Goal: Task Accomplishment & Management: Complete application form

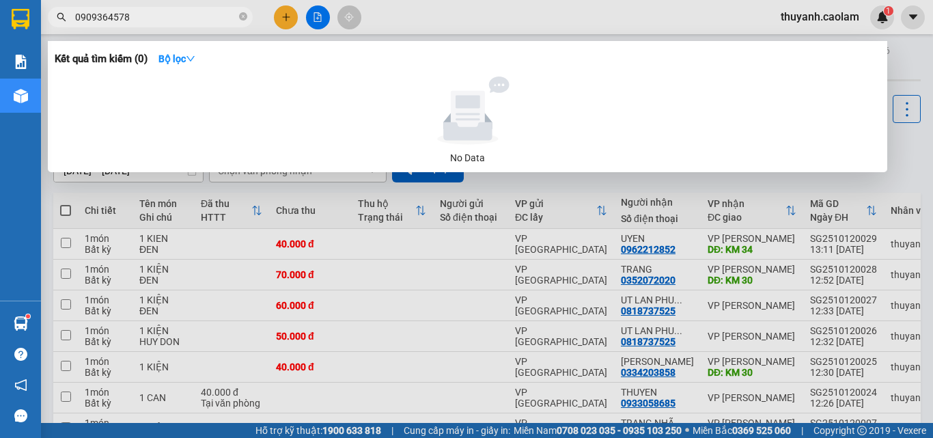
click at [274, 16] on div at bounding box center [466, 219] width 933 height 438
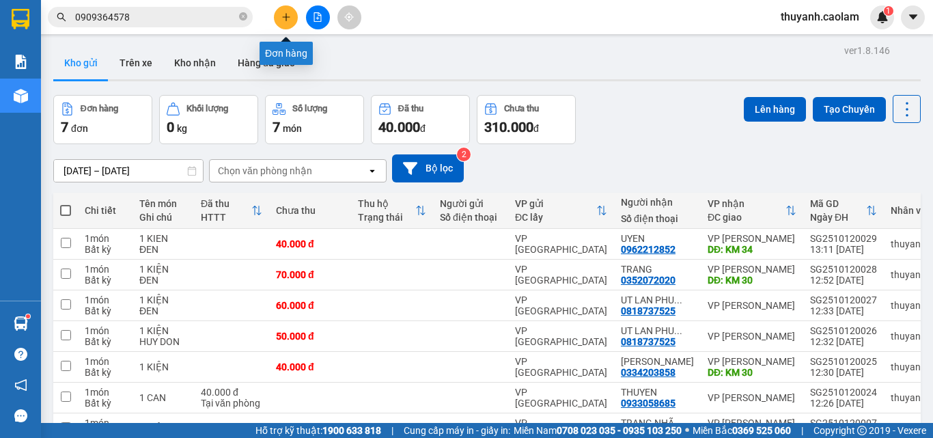
click at [280, 19] on button at bounding box center [286, 17] width 24 height 24
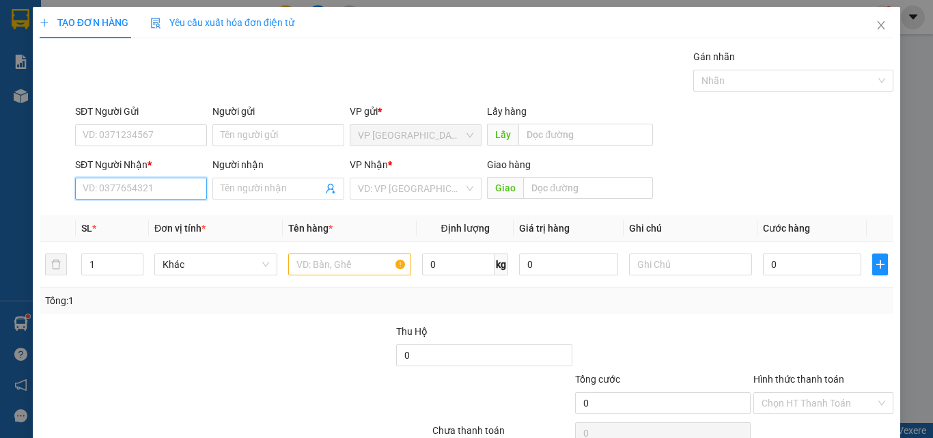
click at [200, 188] on input "SĐT Người Nhận *" at bounding box center [141, 189] width 132 height 22
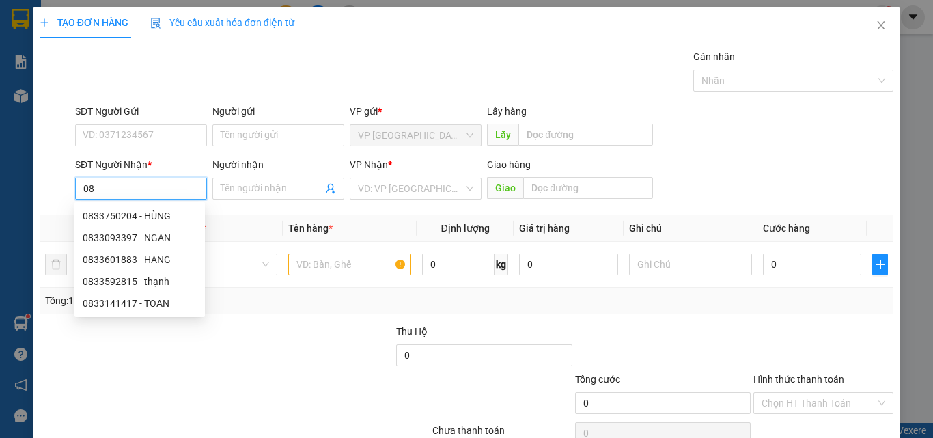
type input "0"
click at [159, 190] on input "470" at bounding box center [141, 189] width 132 height 22
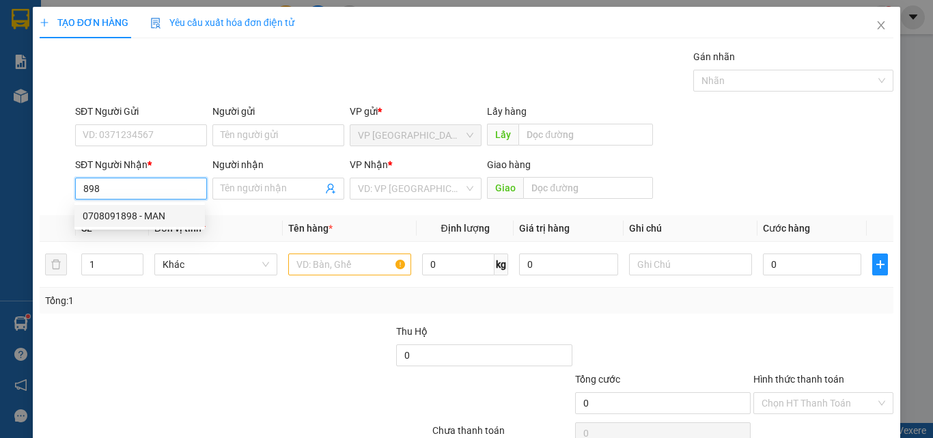
click at [163, 187] on input "898" at bounding box center [141, 189] width 132 height 22
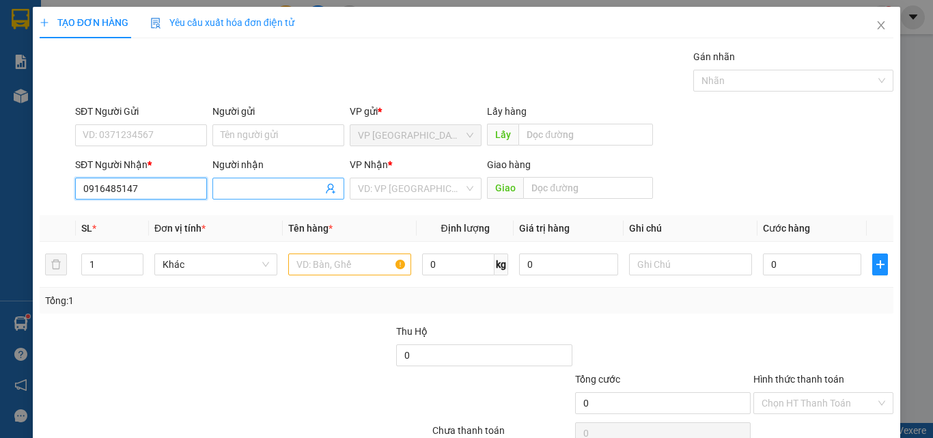
type input "0916485147"
click at [228, 189] on input "Người nhận" at bounding box center [272, 188] width 102 height 15
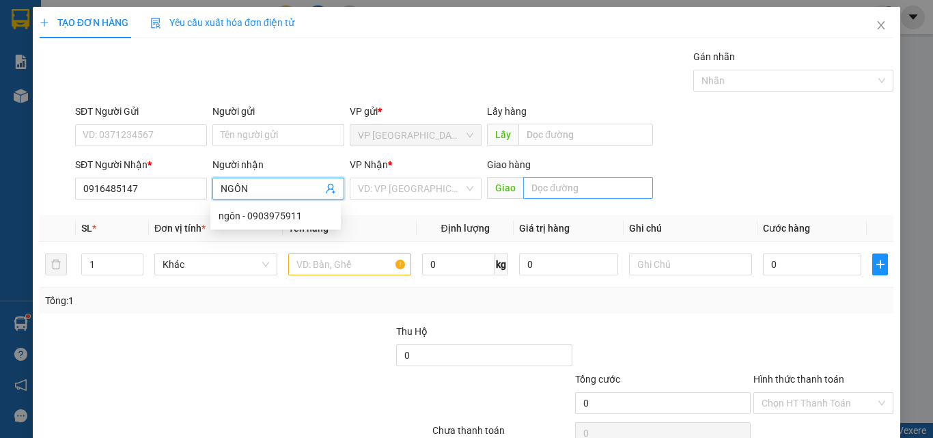
type input "NGÔN"
click at [558, 190] on input "text" at bounding box center [588, 188] width 130 height 22
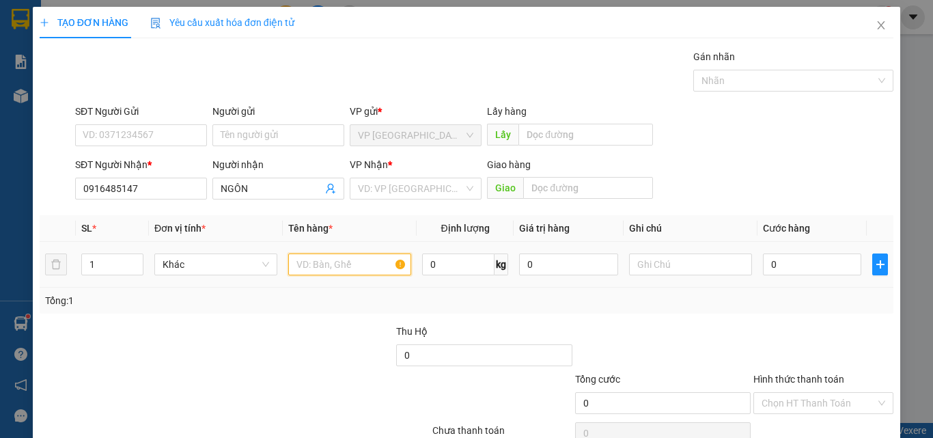
click at [344, 267] on input "text" at bounding box center [349, 265] width 123 height 22
type input "1 KIỆN"
click at [772, 265] on input "0" at bounding box center [812, 265] width 98 height 22
type input "3"
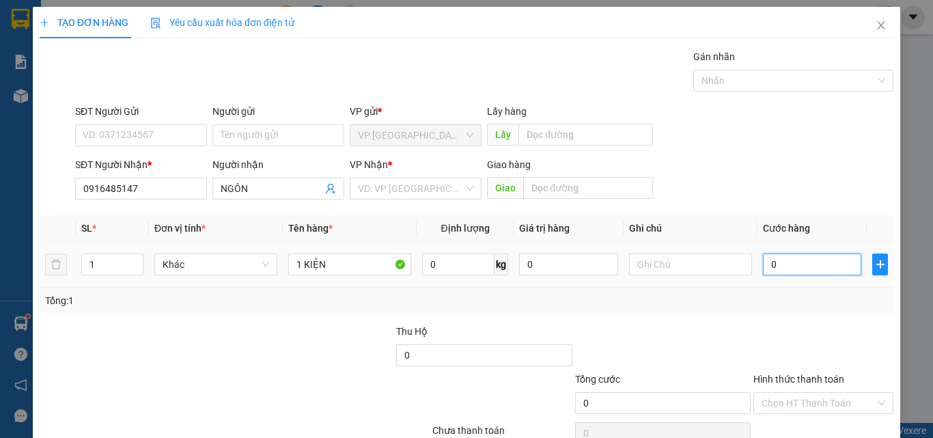
type input "3"
type input "30"
type input "30.000"
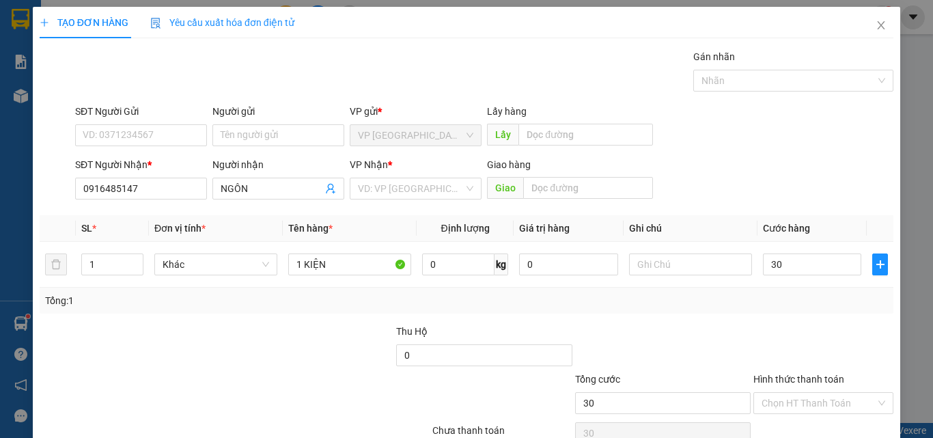
type input "30.000"
click at [783, 329] on div at bounding box center [823, 348] width 143 height 48
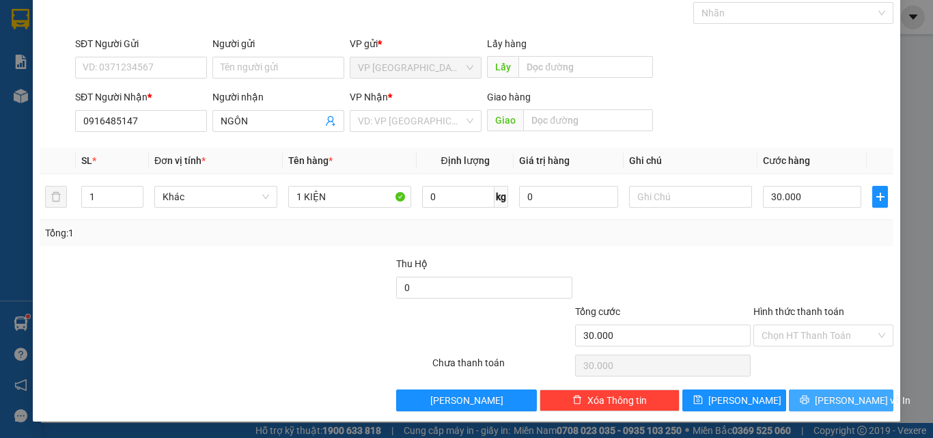
click at [823, 394] on span "[PERSON_NAME] và In" at bounding box center [863, 400] width 96 height 15
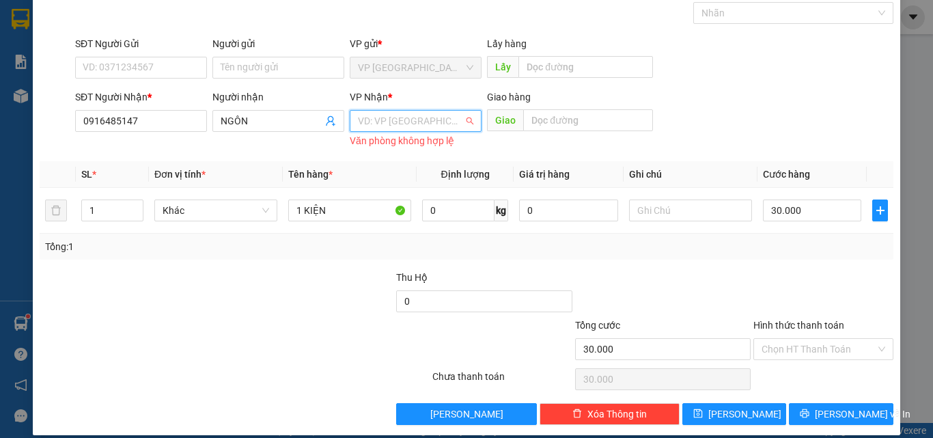
click at [433, 111] on input "search" at bounding box center [411, 121] width 106 height 20
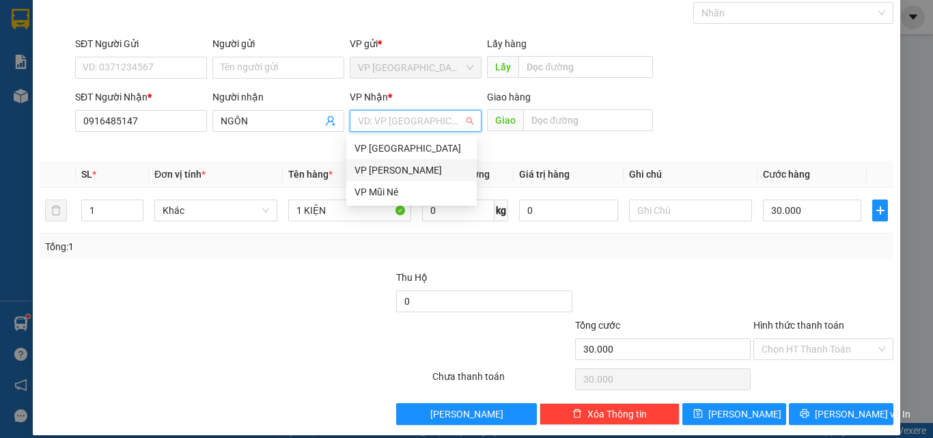
click at [422, 164] on div "VP [PERSON_NAME]" at bounding box center [412, 170] width 114 height 15
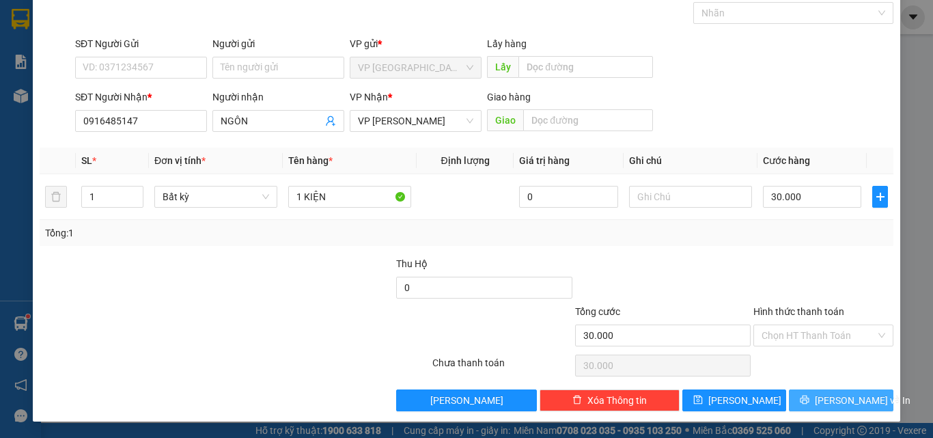
click at [817, 400] on button "[PERSON_NAME] và In" at bounding box center [841, 400] width 105 height 22
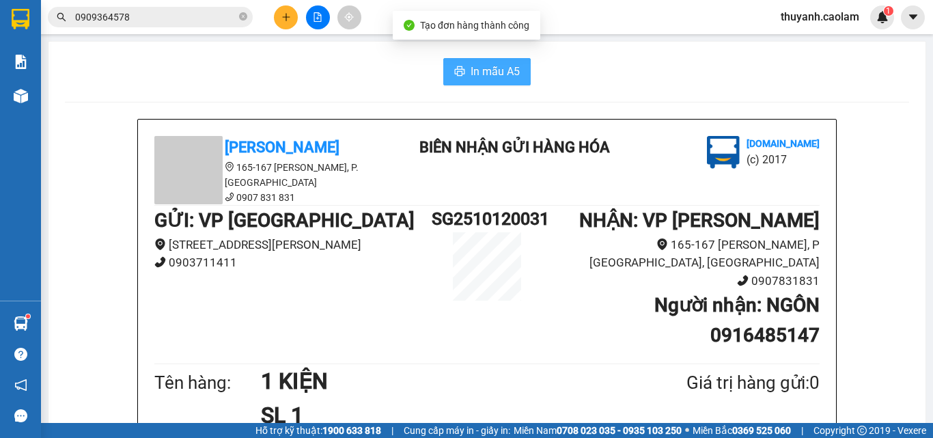
click at [510, 74] on span "In mẫu A5" at bounding box center [495, 71] width 49 height 17
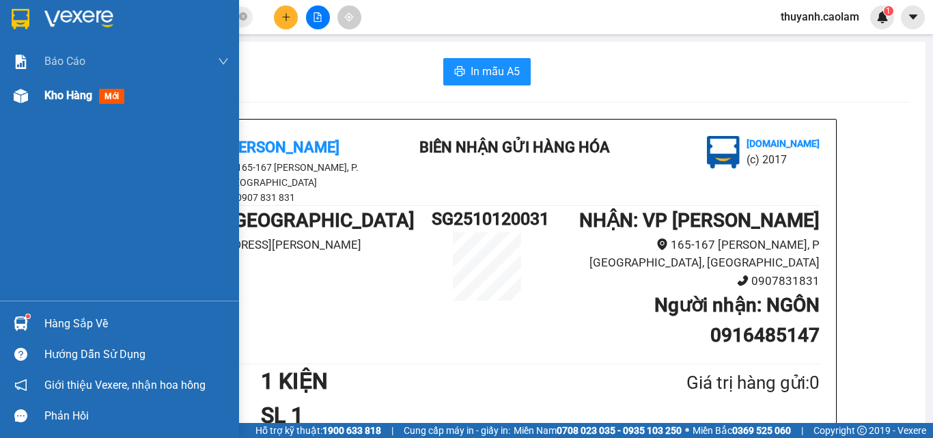
click at [47, 96] on span "Kho hàng" at bounding box center [68, 95] width 48 height 13
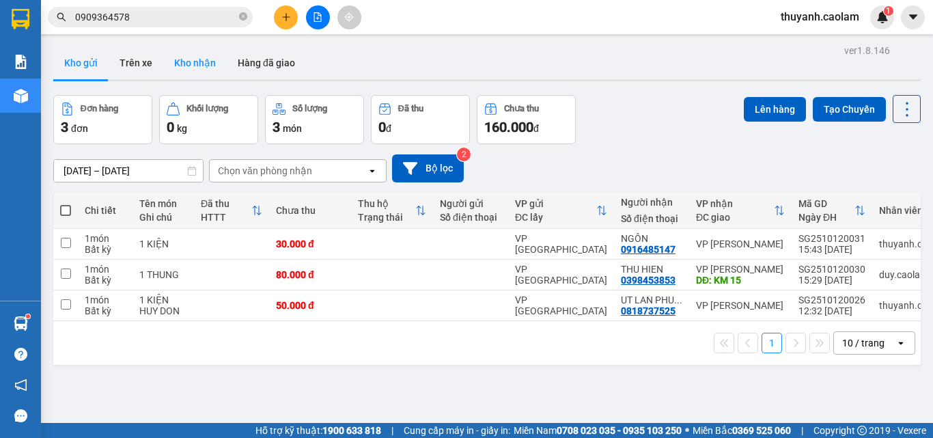
click at [199, 67] on button "Kho nhận" at bounding box center [195, 62] width 64 height 33
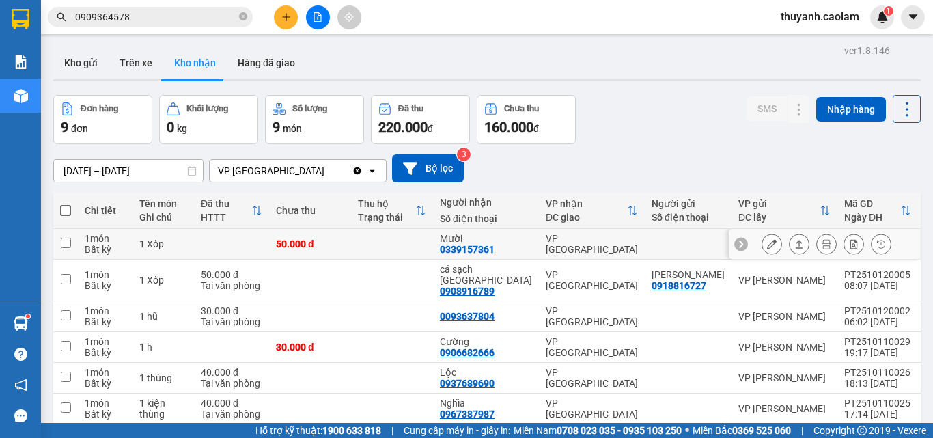
click at [767, 243] on icon at bounding box center [772, 244] width 10 height 10
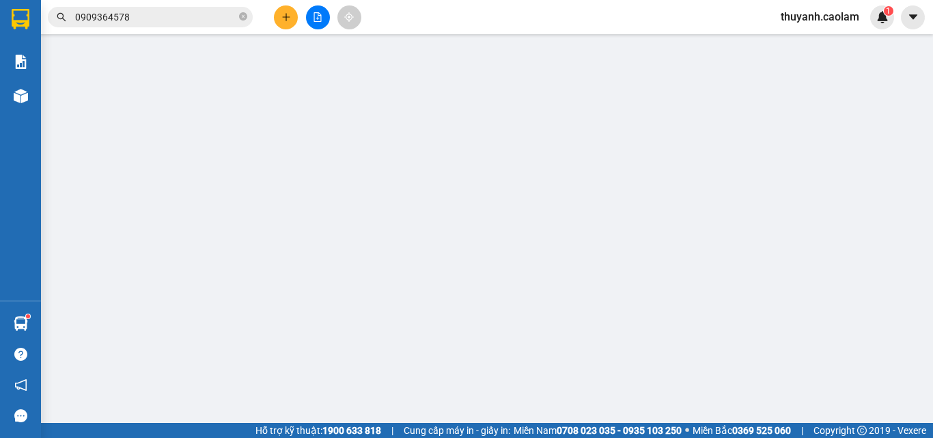
type input "0339157361"
type input "Mười"
type input "50.000"
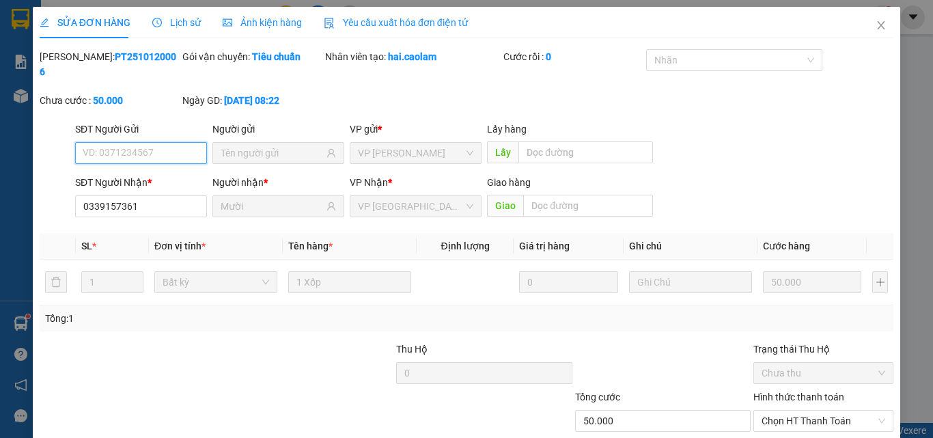
scroll to position [70, 0]
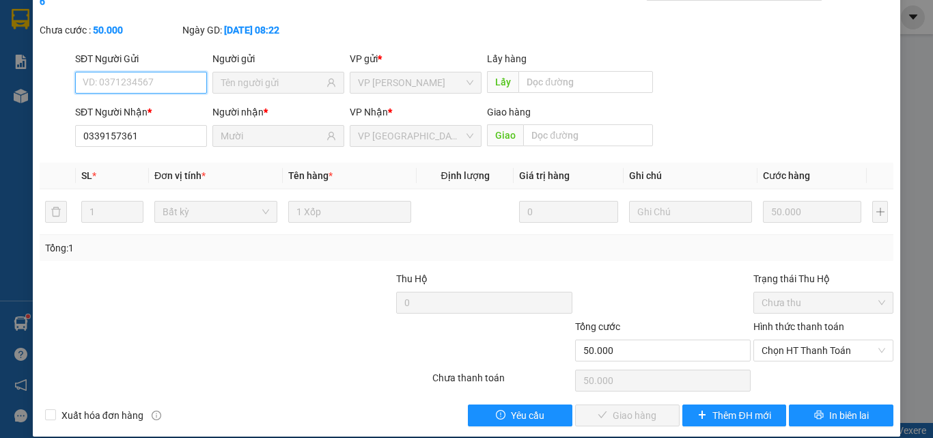
drag, startPoint x: 808, startPoint y: 334, endPoint x: 804, endPoint y: 348, distance: 14.3
click at [808, 340] on span "Chọn HT Thanh Toán" at bounding box center [824, 350] width 124 height 20
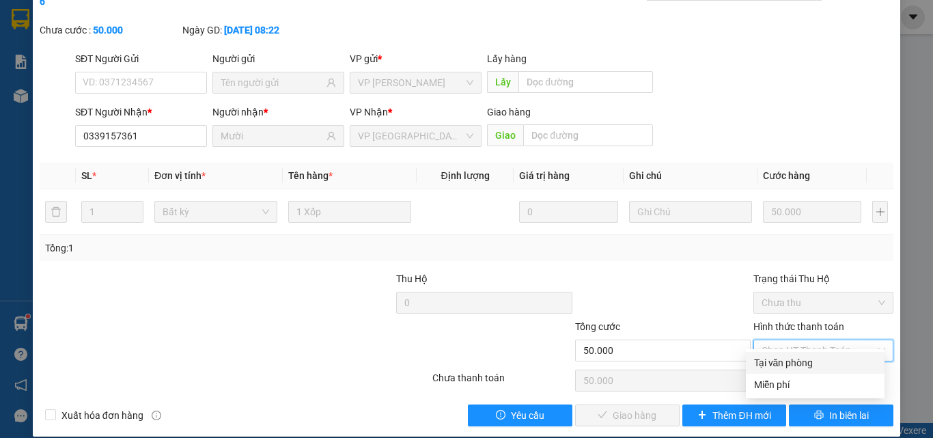
click at [796, 360] on div "Tại văn phòng" at bounding box center [815, 362] width 122 height 15
type input "0"
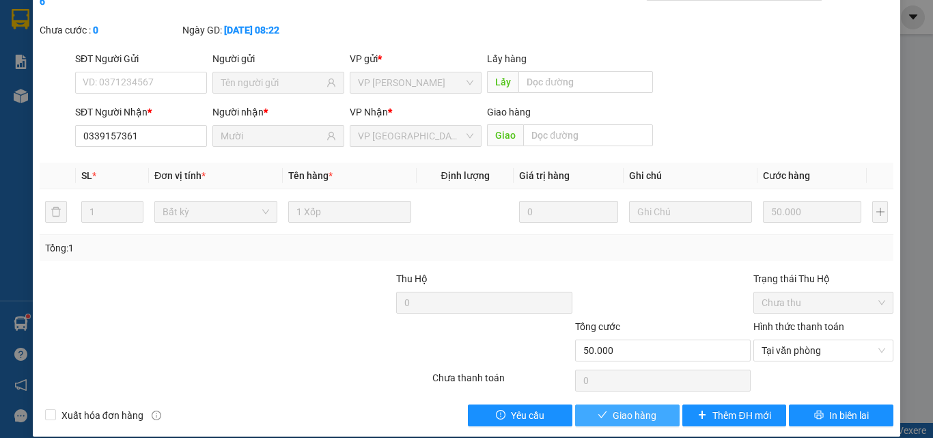
click at [648, 408] on span "Giao hàng" at bounding box center [635, 415] width 44 height 15
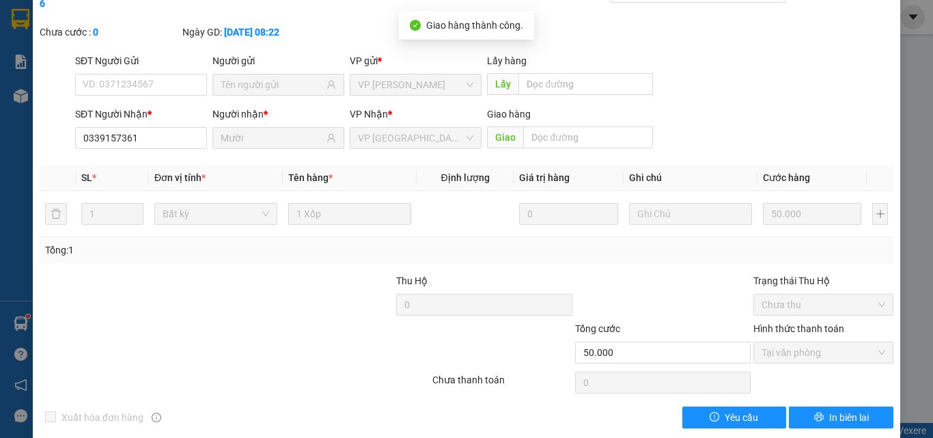
scroll to position [0, 0]
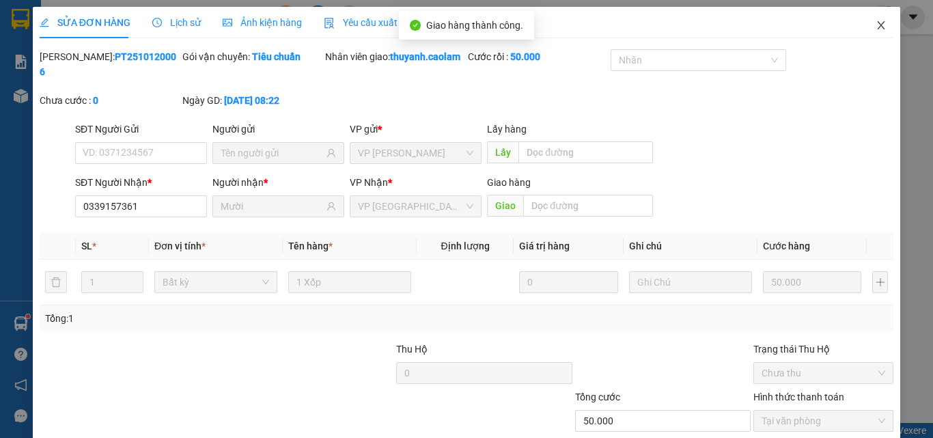
click at [876, 26] on icon "close" at bounding box center [881, 25] width 11 height 11
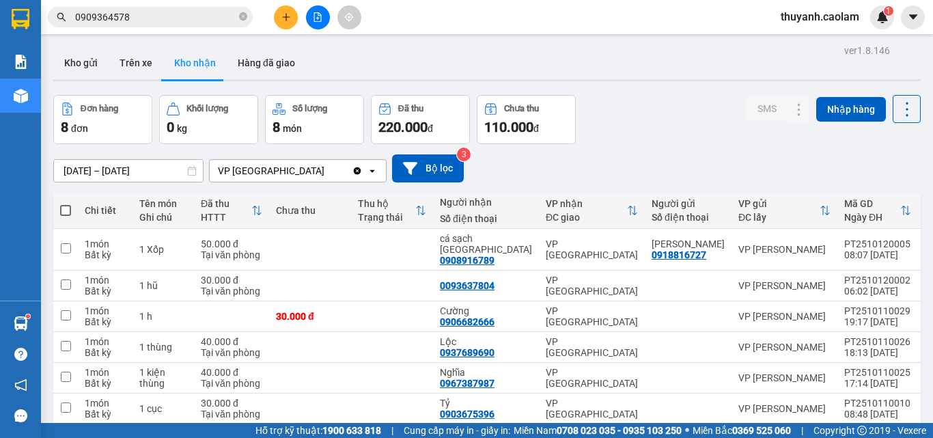
click at [638, 161] on div "[DATE] – [DATE] Press the down arrow key to interact with the calendar and sele…" at bounding box center [487, 168] width 868 height 28
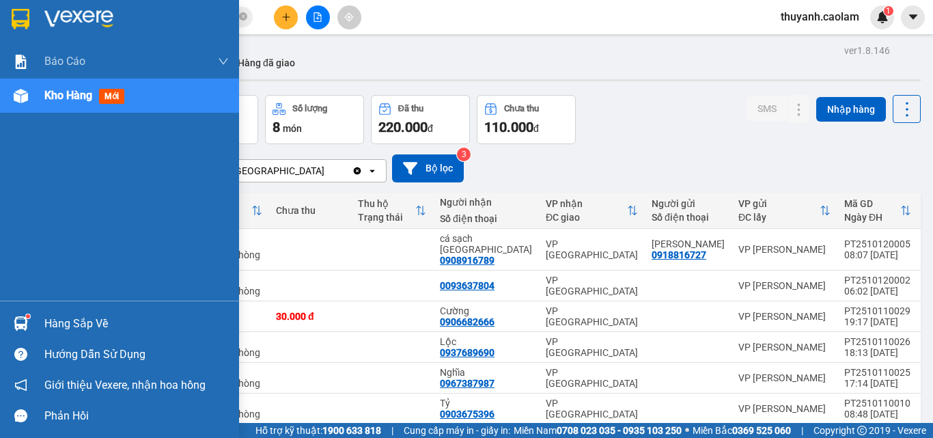
click at [65, 98] on span "Kho hàng" at bounding box center [68, 95] width 48 height 13
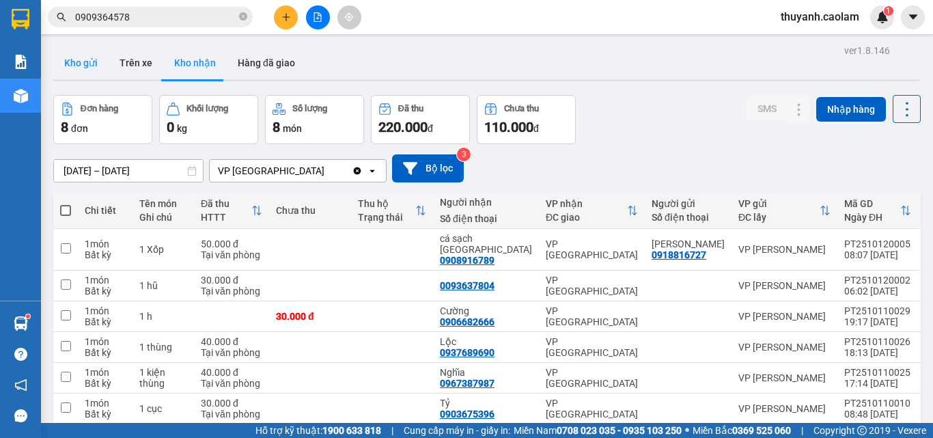
click at [74, 64] on button "Kho gửi" at bounding box center [80, 62] width 55 height 33
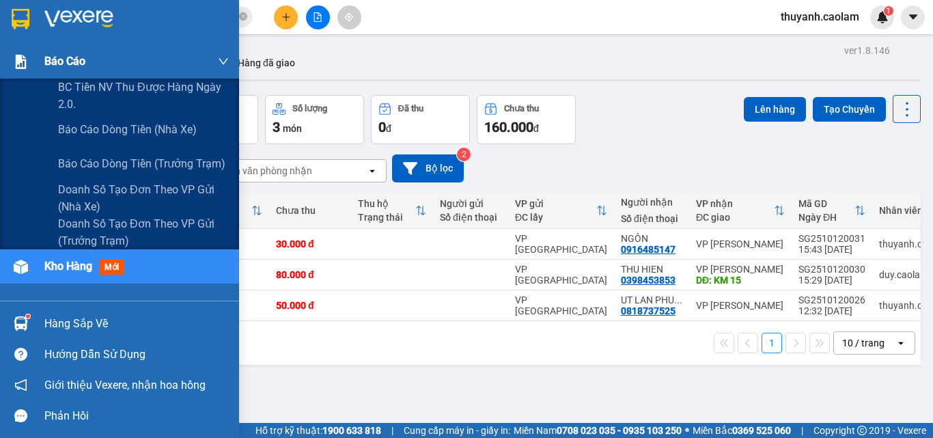
click at [33, 61] on div "Báo cáo" at bounding box center [119, 61] width 239 height 34
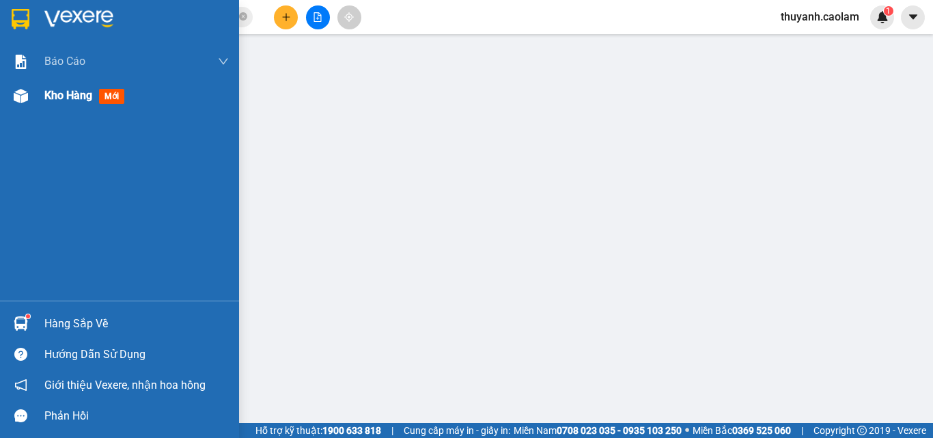
click at [82, 92] on span "Kho hàng" at bounding box center [68, 95] width 48 height 13
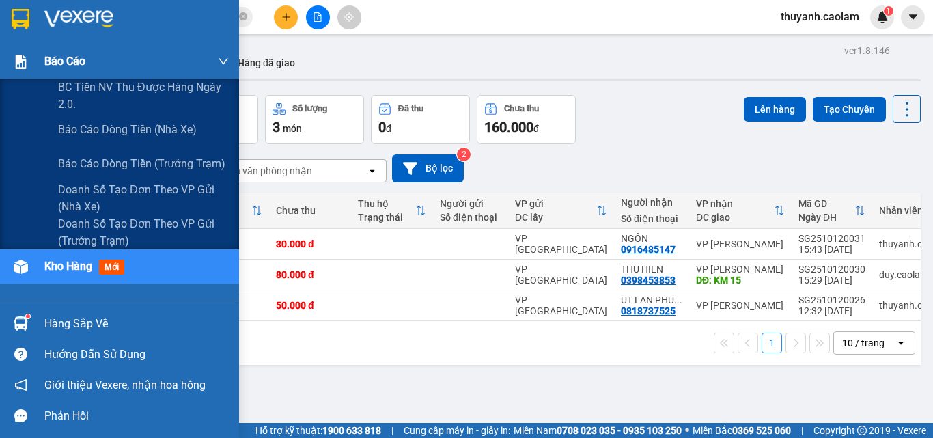
click at [33, 68] on div "Báo cáo" at bounding box center [119, 61] width 239 height 34
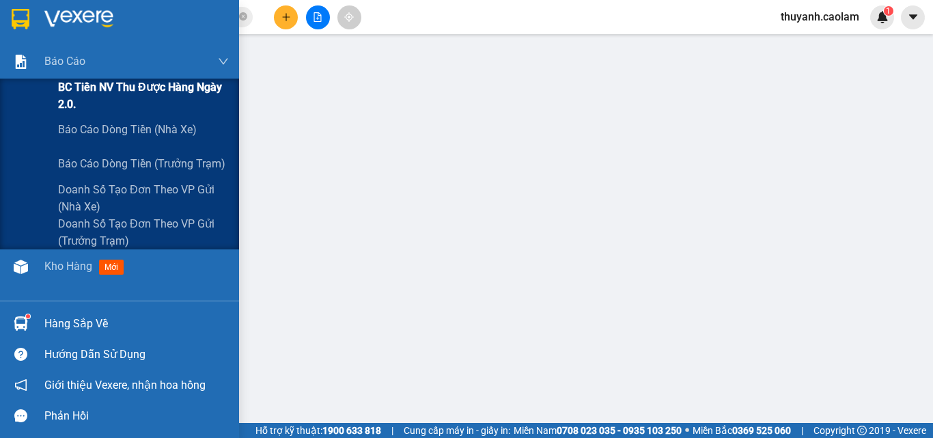
click at [80, 90] on span "BC Tiền NV thu được hàng ngày 2.0." at bounding box center [143, 96] width 171 height 34
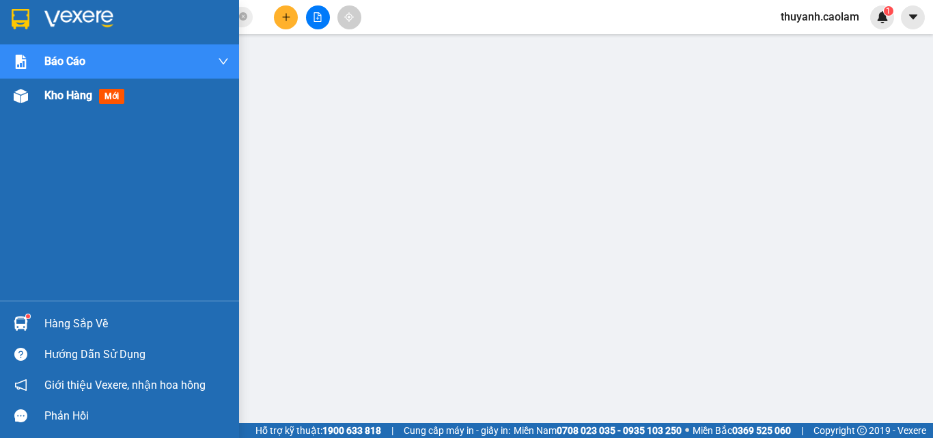
click at [27, 102] on img at bounding box center [21, 96] width 14 height 14
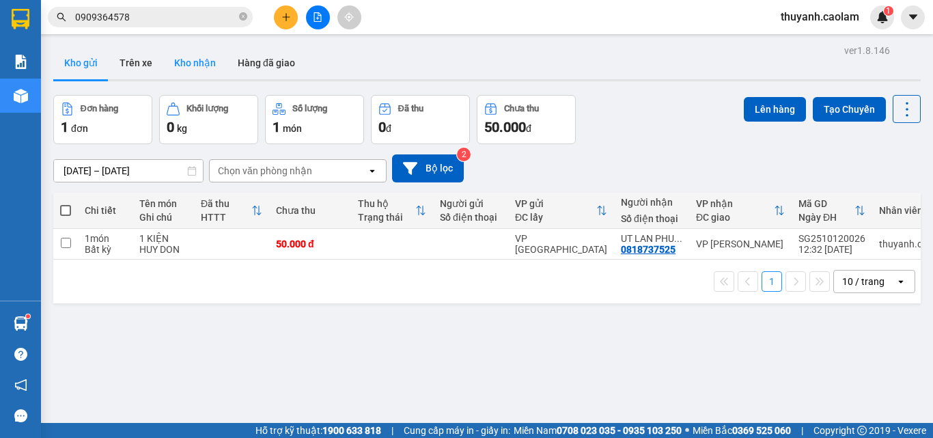
click at [202, 64] on button "Kho nhận" at bounding box center [195, 62] width 64 height 33
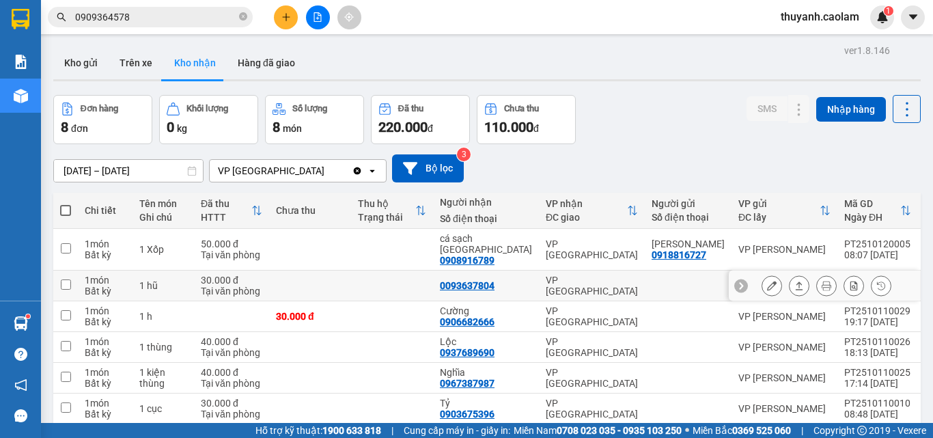
scroll to position [113, 0]
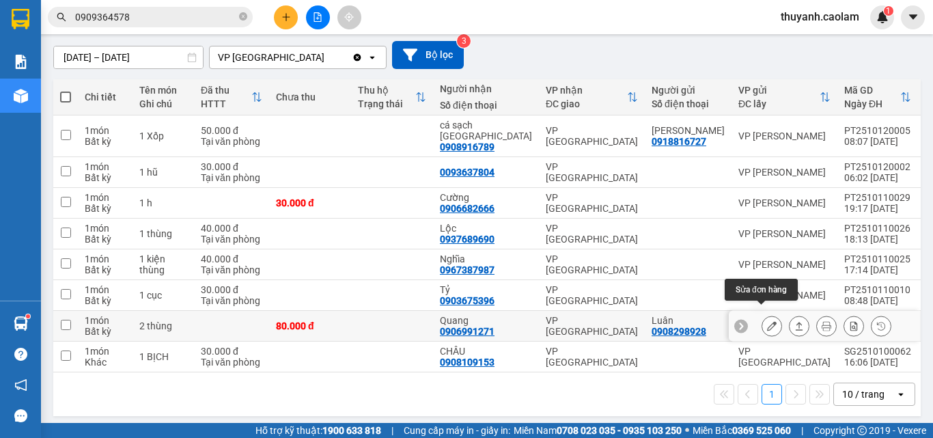
click at [767, 321] on icon at bounding box center [772, 326] width 10 height 10
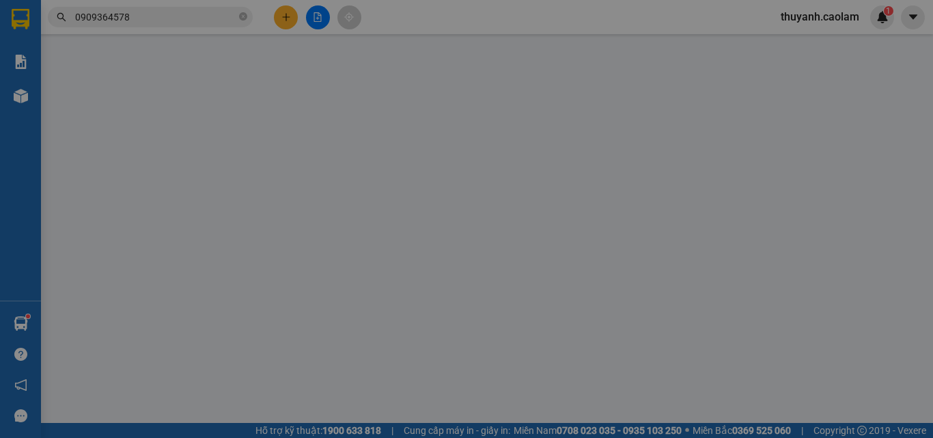
type input "0908298928"
type input "Luân"
type input "0906991271"
type input "Quang"
type input "80.000"
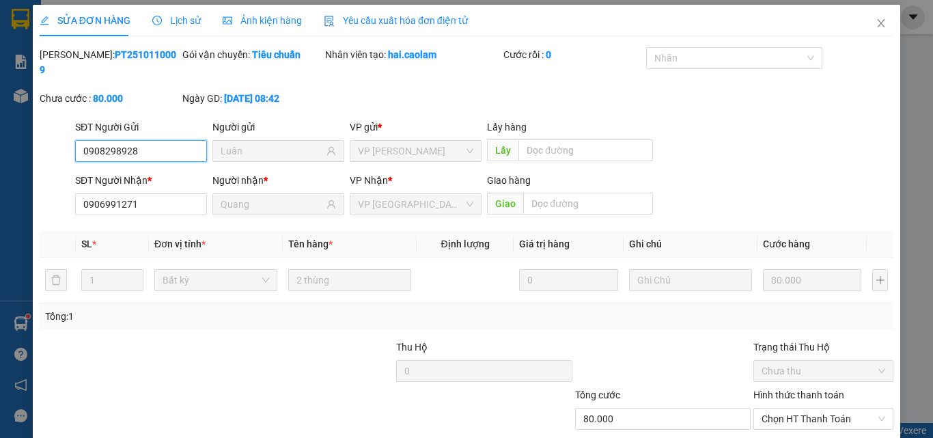
scroll to position [70, 0]
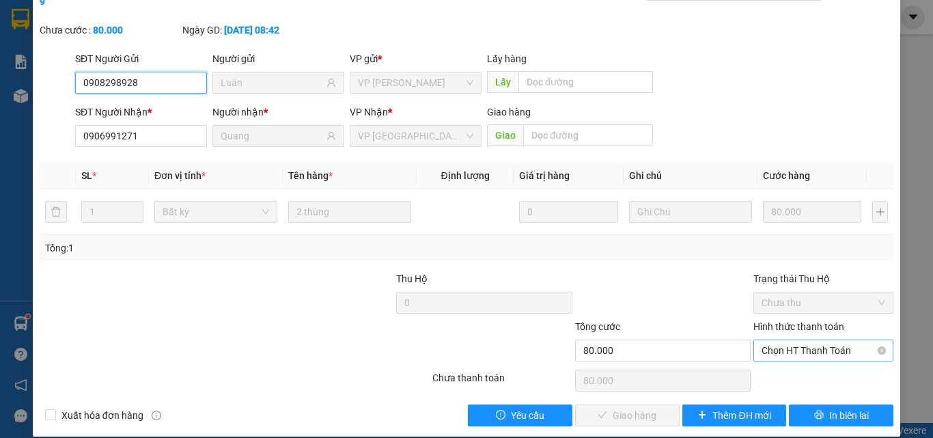
click at [780, 340] on span "Chọn HT Thanh Toán" at bounding box center [824, 350] width 124 height 20
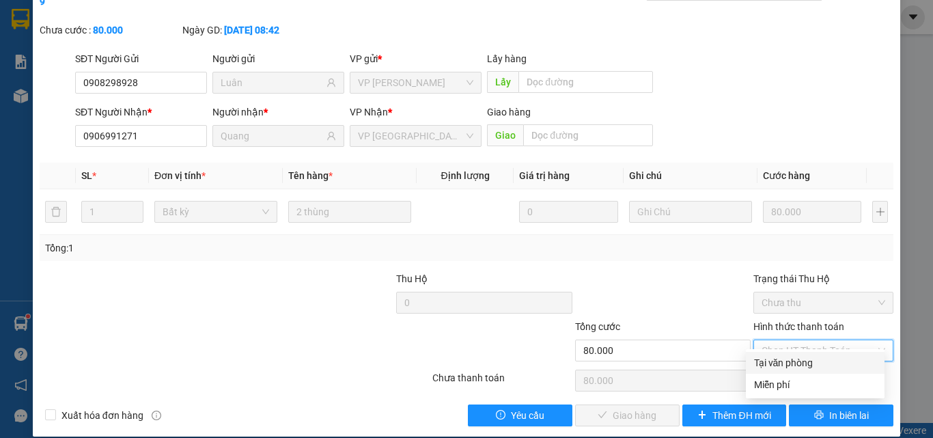
click at [778, 361] on div "Tại văn phòng" at bounding box center [815, 362] width 122 height 15
type input "0"
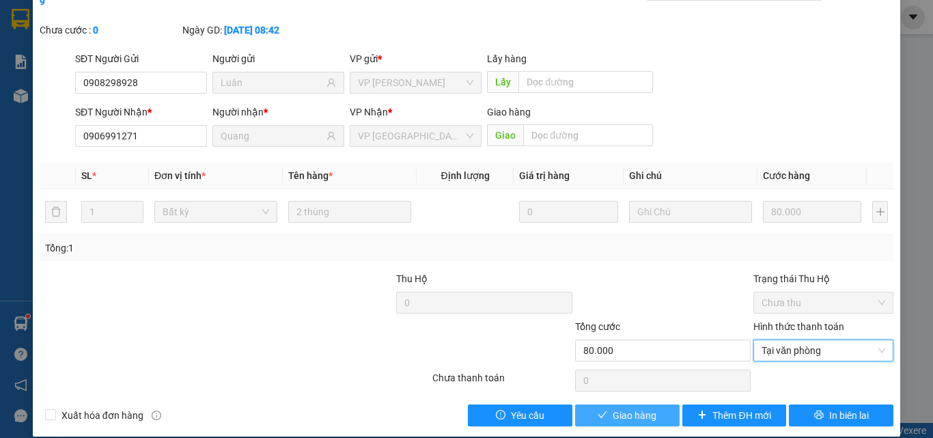
click at [653, 405] on button "Giao hàng" at bounding box center [627, 416] width 105 height 22
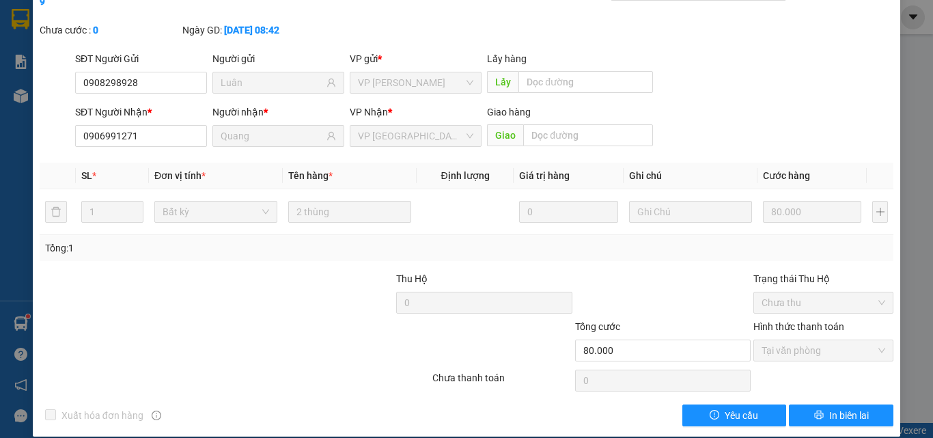
scroll to position [0, 0]
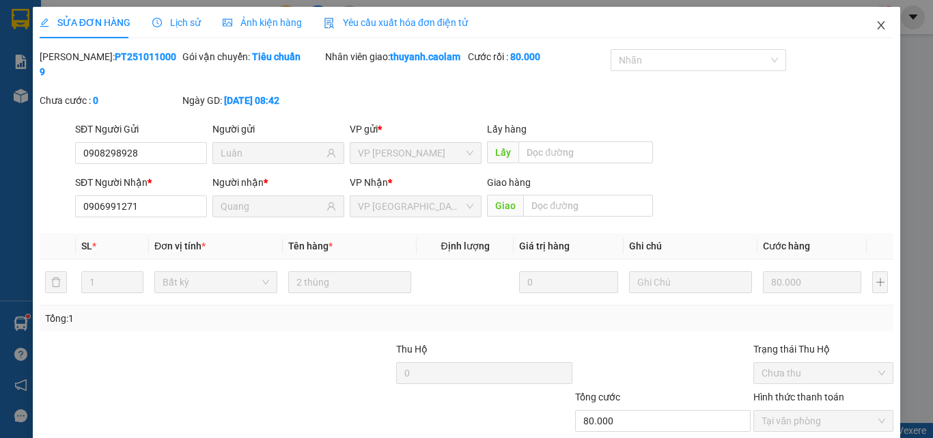
click at [876, 31] on icon "close" at bounding box center [881, 25] width 11 height 11
